Goal: Transaction & Acquisition: Register for event/course

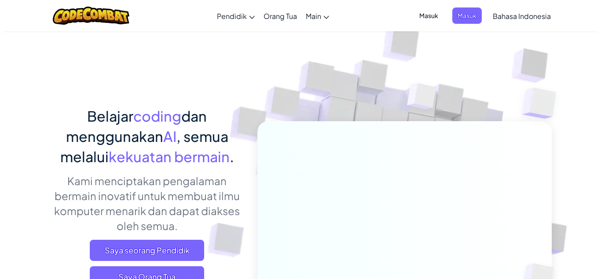
scroll to position [44, 0]
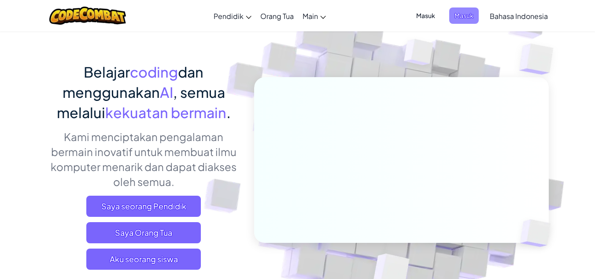
click at [452, 14] on span "Masuk" at bounding box center [463, 15] width 29 height 16
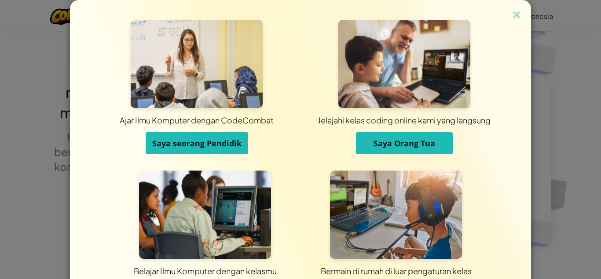
click at [220, 137] on button "Saya seorang Pendidik" at bounding box center [197, 143] width 103 height 22
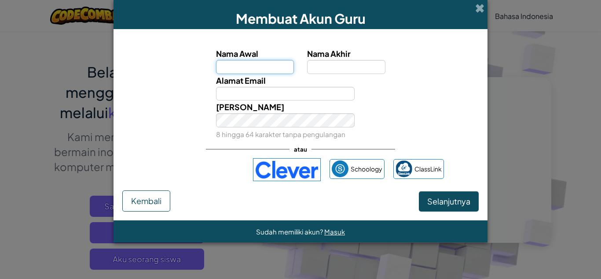
click at [276, 65] on input "Nama Awal" at bounding box center [255, 67] width 78 height 14
click at [143, 200] on span "Kembali" at bounding box center [146, 200] width 30 height 10
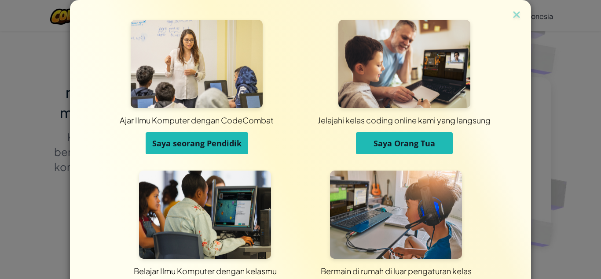
click at [559, 39] on div "Ajar Ilmu Komputer dengan CodeCombat Saya seorang Pendidik Jelajahi kelas codin…" at bounding box center [300, 139] width 601 height 279
click at [512, 17] on img at bounding box center [516, 15] width 11 height 13
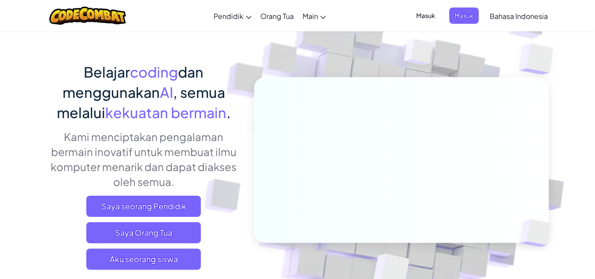
click at [422, 14] on span "Masuk" at bounding box center [425, 15] width 29 height 16
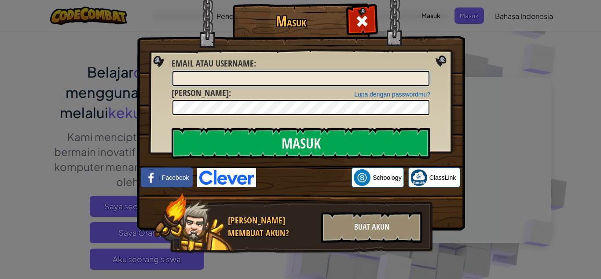
click at [218, 81] on input "Email atau username :" at bounding box center [301, 78] width 257 height 15
type input "[EMAIL_ADDRESS][DOMAIN_NAME]"
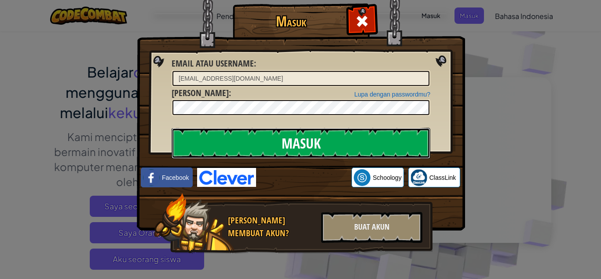
click at [382, 136] on input "Masuk" at bounding box center [301, 143] width 259 height 31
